Goal: Transaction & Acquisition: Purchase product/service

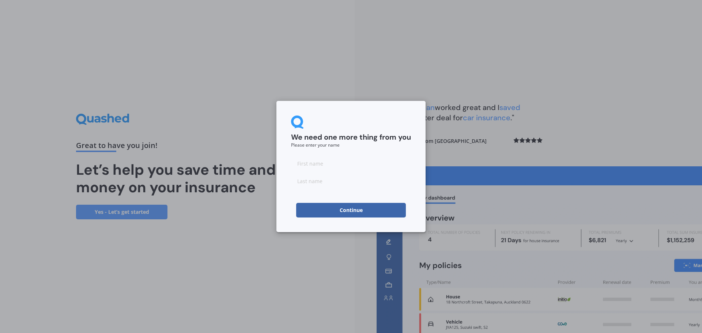
click at [322, 163] on input at bounding box center [351, 163] width 120 height 15
type input "[PERSON_NAME]"
type input "Glubb"
click at [341, 205] on button "Continue" at bounding box center [351, 210] width 110 height 15
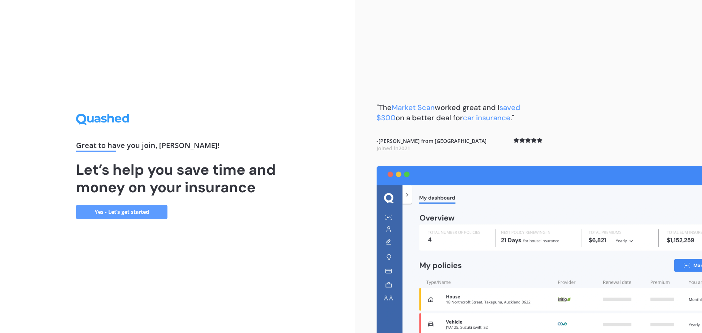
click at [125, 213] on link "Yes - Let’s get started" at bounding box center [121, 212] width 91 height 15
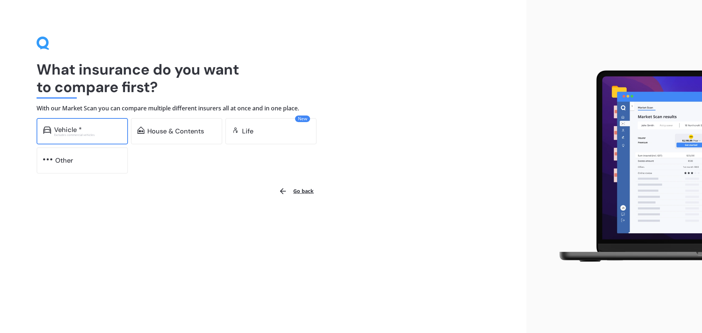
click at [85, 134] on div "Excludes commercial vehicles" at bounding box center [87, 134] width 67 height 3
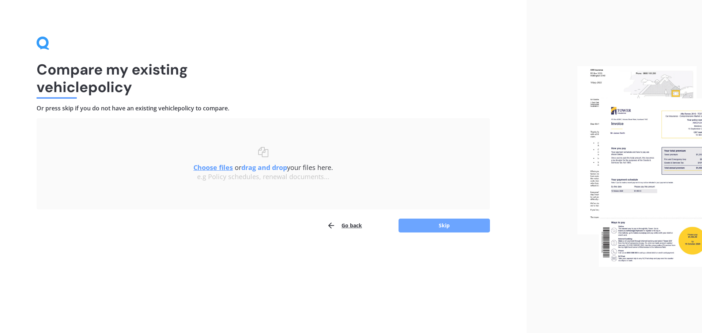
click at [462, 227] on button "Skip" at bounding box center [444, 226] width 91 height 14
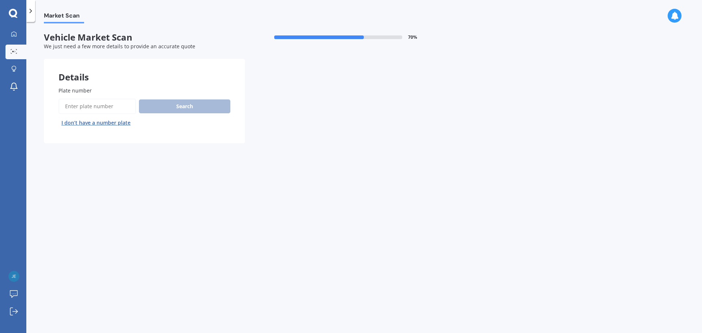
click at [101, 107] on input "Plate number" at bounding box center [98, 106] width 78 height 15
type input "NQC267"
click at [187, 101] on button "Search" at bounding box center [184, 106] width 91 height 14
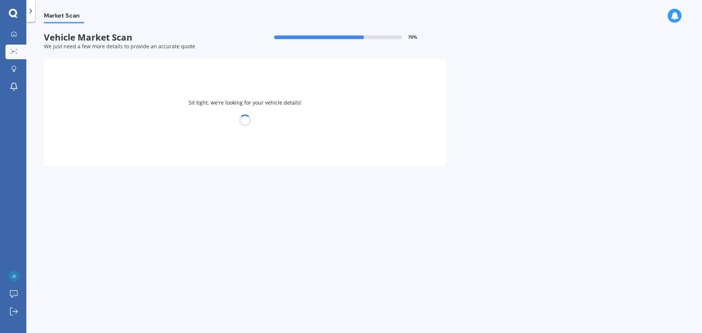
select select "MITSUBISHI"
select select "ASX"
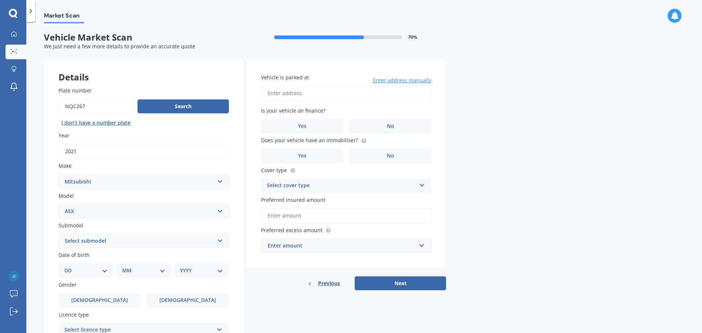
click at [153, 236] on select "Select submodel BLK 2.0P/CVT Diesel LS Sport VRX petrol VRX turbo diesel XLS pe…" at bounding box center [144, 241] width 170 height 15
click at [59, 234] on select "Select submodel BLK 2.0P/CVT Diesel LS Sport VRX petrol VRX turbo diesel XLS pe…" at bounding box center [144, 241] width 170 height 15
click at [163, 247] on select "Select submodel BLK 2.0P/CVT Diesel LS Sport VRX petrol VRX turbo diesel XLS pe…" at bounding box center [144, 241] width 170 height 15
click at [59, 234] on select "Select submodel BLK 2.0P/CVT Diesel LS Sport VRX petrol VRX turbo diesel XLS pe…" at bounding box center [144, 241] width 170 height 15
click at [97, 246] on select "Select submodel BLK 2.0P/CVT Diesel LS Sport VRX petrol VRX turbo diesel XLS pe…" at bounding box center [144, 241] width 170 height 15
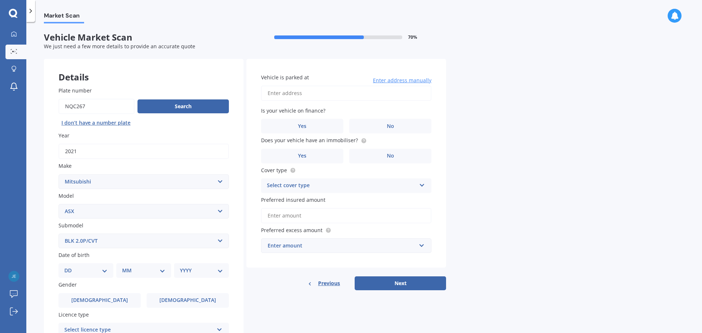
click at [59, 234] on select "Select submodel BLK 2.0P/CVT Diesel LS Sport VRX petrol VRX turbo diesel XLS pe…" at bounding box center [144, 241] width 170 height 15
click at [101, 243] on select "Select submodel BLK 2.0P/CVT Diesel LS Sport VRX petrol VRX turbo diesel XLS pe…" at bounding box center [144, 241] width 170 height 15
select select "LS"
click at [59, 234] on select "Select submodel BLK 2.0P/CVT Diesel LS Sport VRX petrol VRX turbo diesel XLS pe…" at bounding box center [144, 241] width 170 height 15
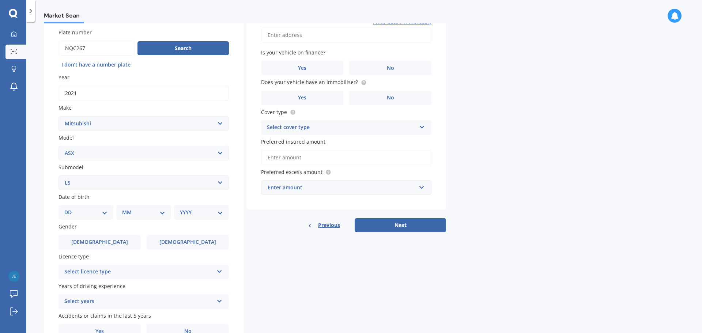
scroll to position [97, 0]
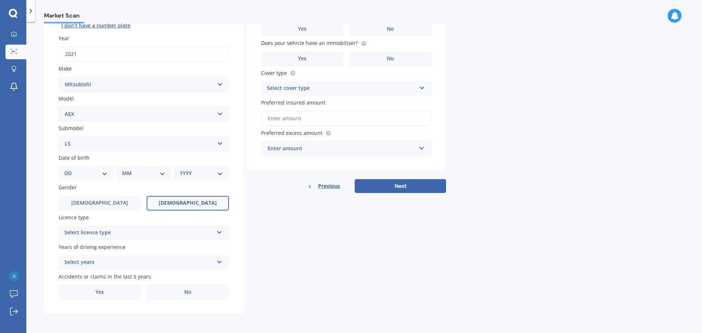
click at [192, 205] on span "[DEMOGRAPHIC_DATA]" at bounding box center [188, 203] width 58 height 6
click at [0, 0] on input "[DEMOGRAPHIC_DATA]" at bounding box center [0, 0] width 0 height 0
click at [93, 173] on select "DD 01 02 03 04 05 06 07 08 09 10 11 12 13 14 15 16 17 18 19 20 21 22 23 24 25 2…" at bounding box center [85, 173] width 43 height 8
select select "26"
click at [70, 169] on select "DD 01 02 03 04 05 06 07 08 09 10 11 12 13 14 15 16 17 18 19 20 21 22 23 24 25 2…" at bounding box center [85, 173] width 43 height 8
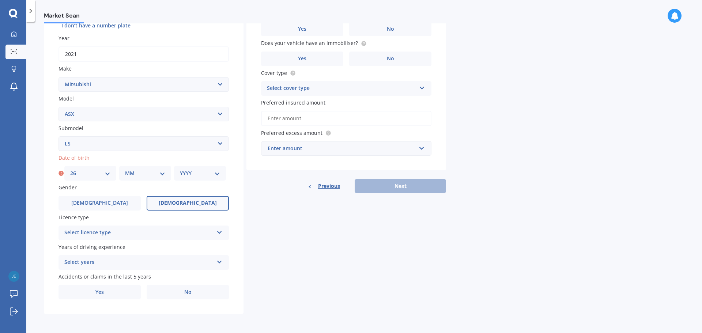
click at [151, 175] on select "MM 01 02 03 04 05 06 07 08 09 10 11 12" at bounding box center [145, 173] width 40 height 8
select select "07"
click at [125, 169] on select "MM 01 02 03 04 05 06 07 08 09 10 11 12" at bounding box center [145, 173] width 40 height 8
click at [189, 177] on select "YYYY 2025 2024 2023 2022 2021 2020 2019 2018 2017 2016 2015 2014 2013 2012 2011…" at bounding box center [200, 173] width 40 height 8
select select "1991"
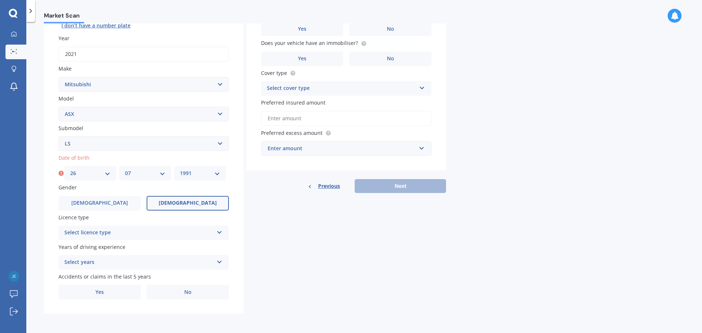
click at [180, 169] on select "YYYY 2025 2024 2023 2022 2021 2020 2019 2018 2017 2016 2015 2014 2013 2012 2011…" at bounding box center [200, 173] width 40 height 8
click at [175, 231] on div "Select licence type" at bounding box center [138, 233] width 149 height 9
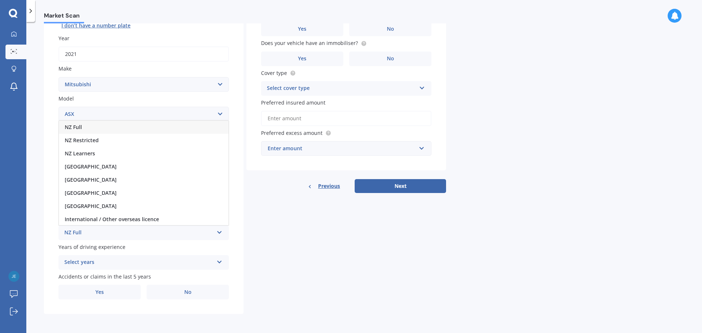
click at [98, 130] on div "NZ Full" at bounding box center [144, 127] width 170 height 13
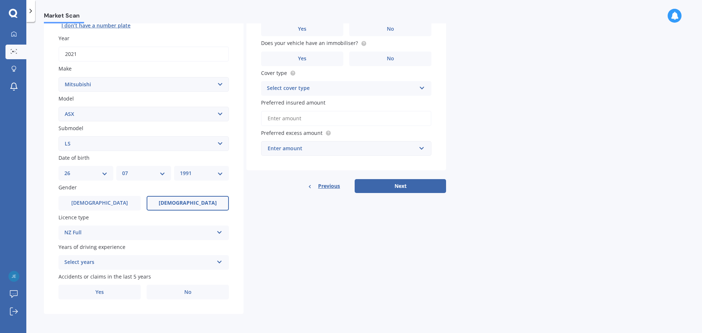
click at [122, 259] on div "Select years" at bounding box center [138, 262] width 149 height 9
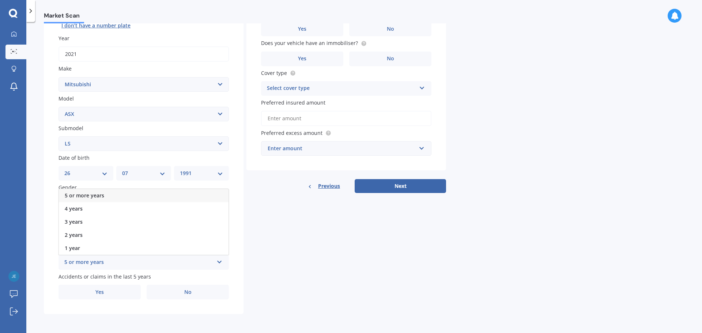
click at [101, 193] on span "5 or more years" at bounding box center [84, 195] width 39 height 7
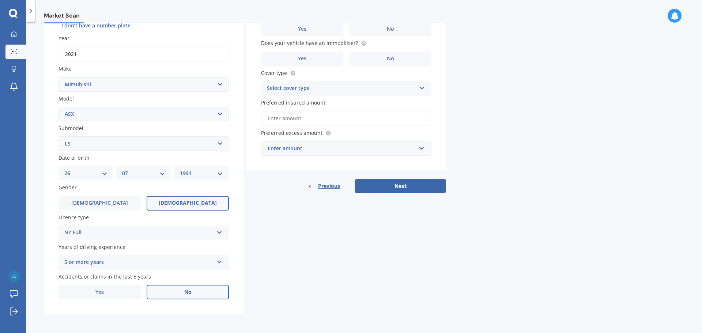
click at [162, 289] on label "No" at bounding box center [188, 292] width 82 height 15
click at [0, 0] on input "No" at bounding box center [0, 0] width 0 height 0
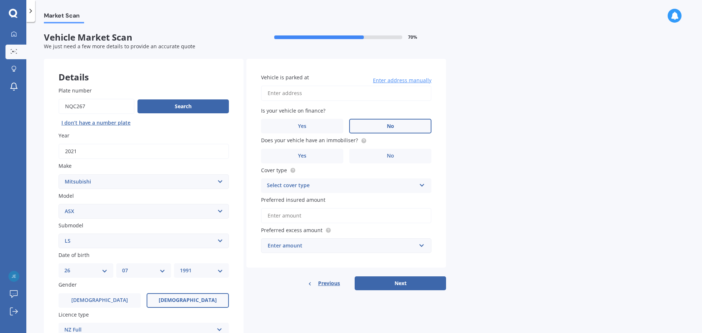
click at [397, 125] on label "No" at bounding box center [390, 126] width 82 height 15
click at [0, 0] on input "No" at bounding box center [0, 0] width 0 height 0
click at [363, 140] on circle at bounding box center [363, 140] width 5 height 5
click at [299, 158] on span "Yes" at bounding box center [302, 156] width 9 height 6
click at [0, 0] on input "Yes" at bounding box center [0, 0] width 0 height 0
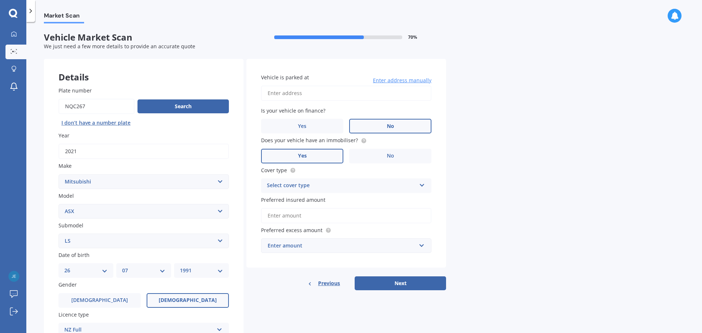
click at [417, 188] on div "Select cover type Comprehensive Third Party, Fire & Theft Third Party" at bounding box center [346, 185] width 170 height 15
click at [299, 197] on span "Comprehensive" at bounding box center [286, 199] width 39 height 7
click at [329, 216] on input "Preferred insured amount" at bounding box center [346, 215] width 170 height 15
click at [356, 248] on div "Enter amount" at bounding box center [342, 246] width 148 height 8
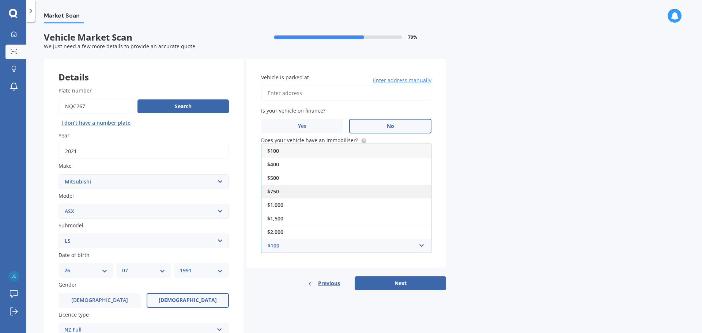
click at [297, 192] on div "$750" at bounding box center [346, 192] width 170 height 14
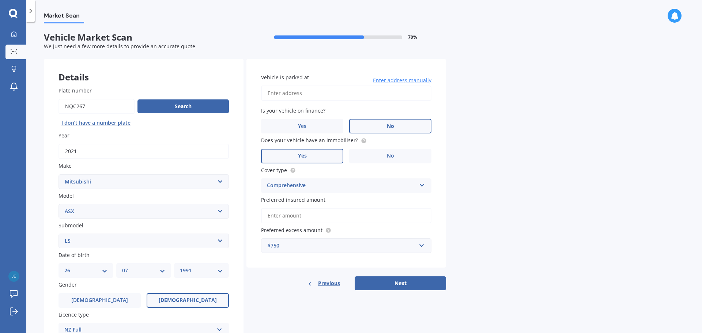
click at [287, 220] on input "Preferred insured amount" at bounding box center [346, 215] width 170 height 15
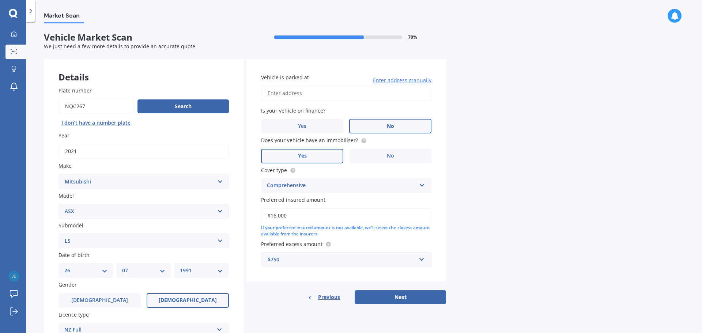
type input "$16,000"
click at [527, 231] on div "Market Scan Vehicle Market Scan 70 % We just need a few more details to provide…" at bounding box center [364, 178] width 676 height 311
click at [401, 298] on button "Next" at bounding box center [400, 297] width 91 height 14
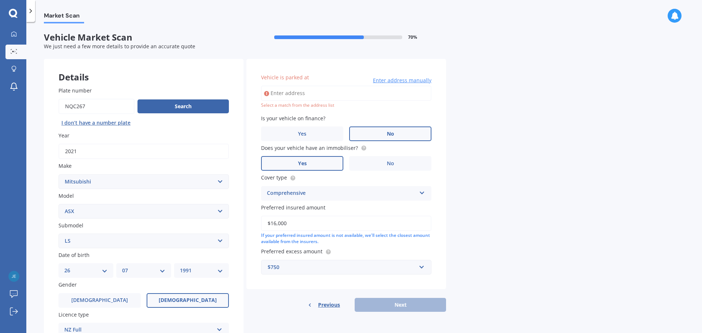
click at [290, 92] on input "Vehicle is parked at" at bounding box center [346, 93] width 170 height 15
type input "[STREET_ADDRESS]"
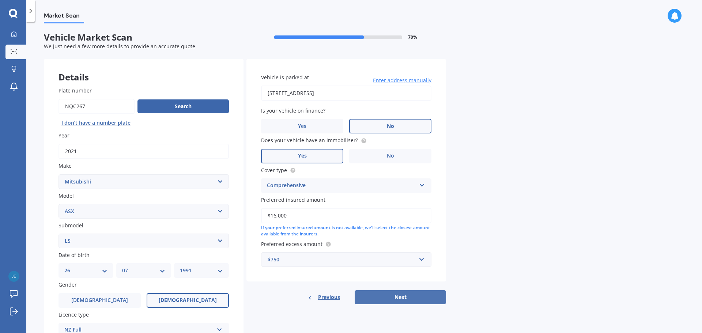
click at [402, 300] on button "Next" at bounding box center [400, 297] width 91 height 14
select select "26"
select select "07"
select select "1991"
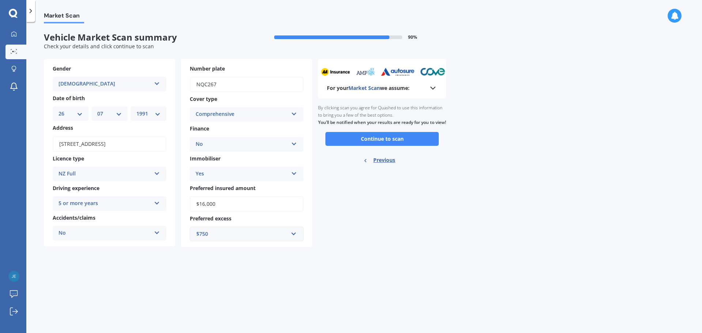
click at [255, 230] on div "$750" at bounding box center [242, 234] width 92 height 8
click at [205, 163] on span "$500" at bounding box center [202, 166] width 12 height 7
click at [403, 146] on button "Continue to scan" at bounding box center [381, 139] width 113 height 14
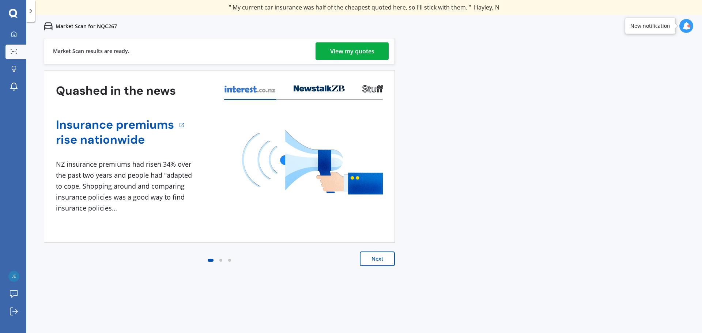
click at [361, 50] on div "View my quotes" at bounding box center [352, 51] width 44 height 18
